Goal: Use online tool/utility: Utilize a website feature to perform a specific function

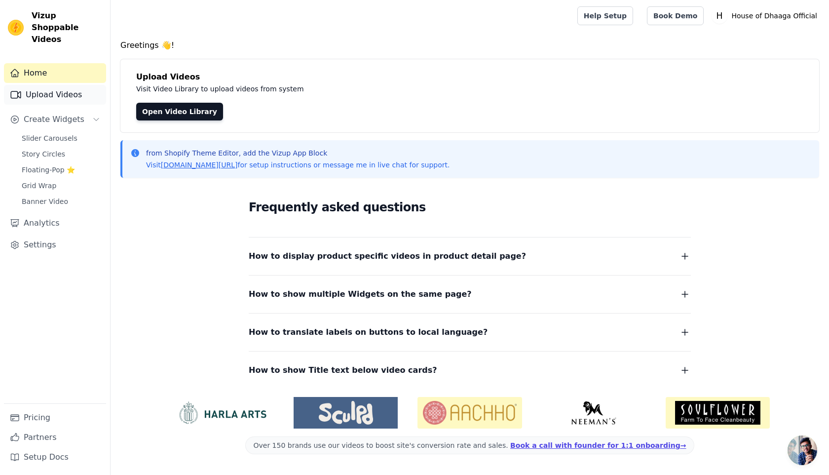
click at [52, 87] on link "Upload Videos" at bounding box center [55, 95] width 102 height 20
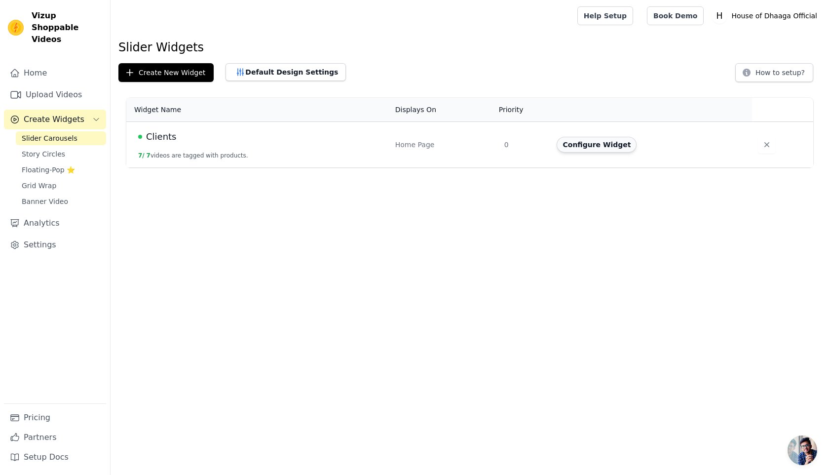
click at [613, 143] on button "Configure Widget" at bounding box center [597, 145] width 80 height 16
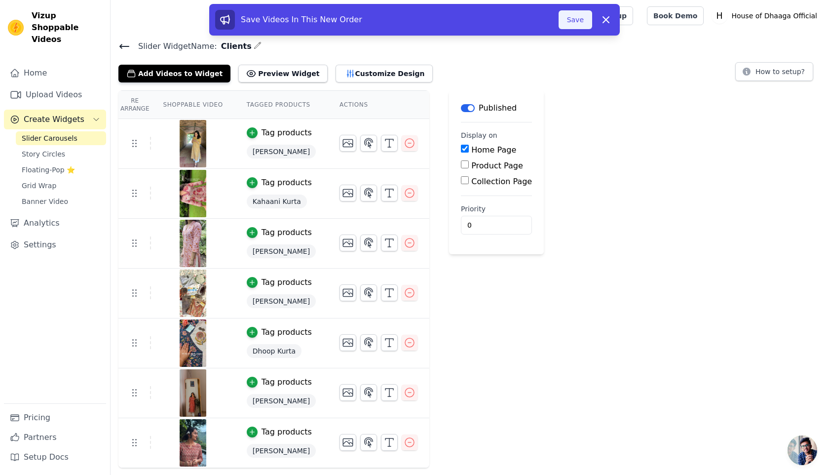
click at [578, 20] on button "Save" at bounding box center [576, 19] width 34 height 19
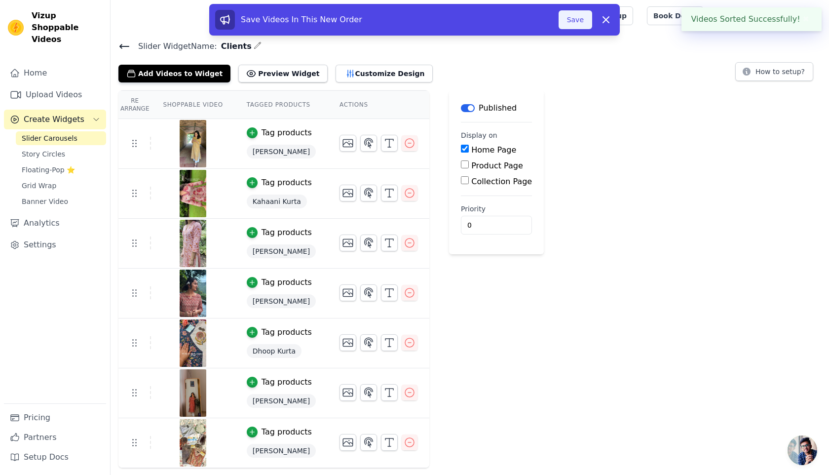
click at [578, 22] on button "Save" at bounding box center [576, 19] width 34 height 19
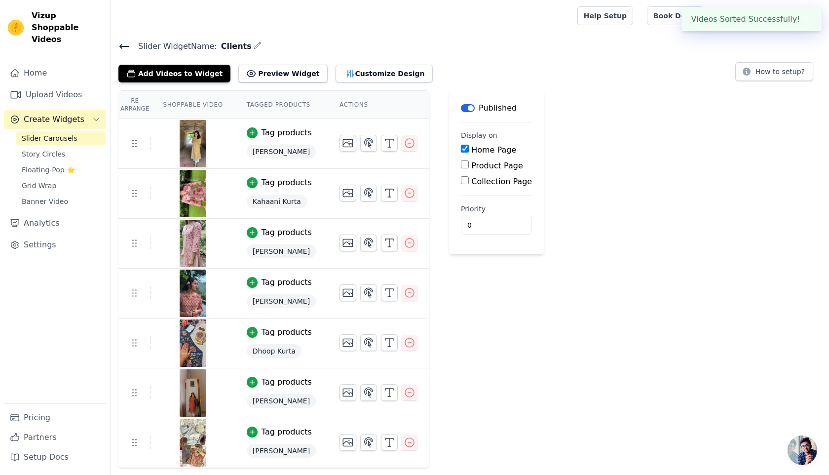
click at [124, 43] on icon at bounding box center [124, 46] width 12 height 12
